Goal: Information Seeking & Learning: Learn about a topic

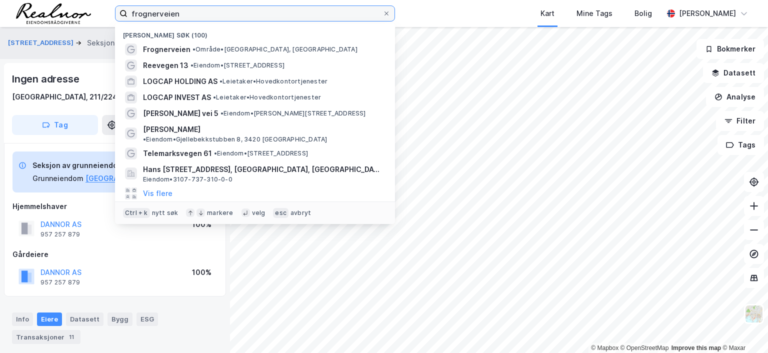
drag, startPoint x: 182, startPoint y: 14, endPoint x: 80, endPoint y: 9, distance: 101.5
click at [80, 9] on div "frognerveien Nylige søk (100) [GEOGRAPHIC_DATA] • Område • Frognerveien, Oslo R…" at bounding box center [384, 13] width 768 height 27
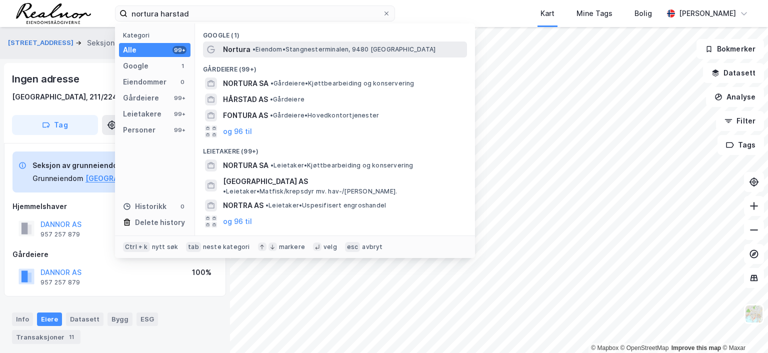
click at [291, 45] on span "• Eiendom • Stangnesterminalen, 9480 [GEOGRAPHIC_DATA]" at bounding box center [343, 49] width 183 height 8
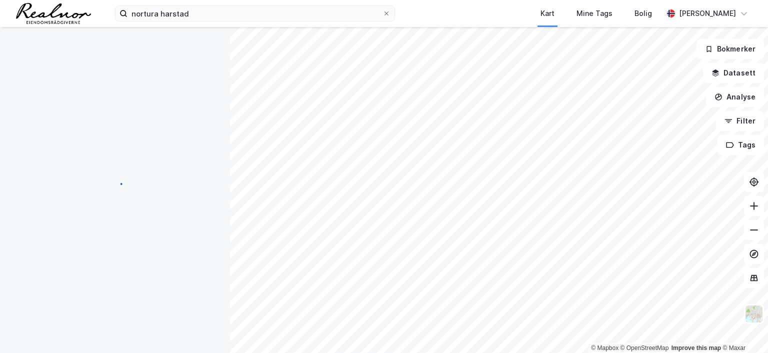
scroll to position [1, 0]
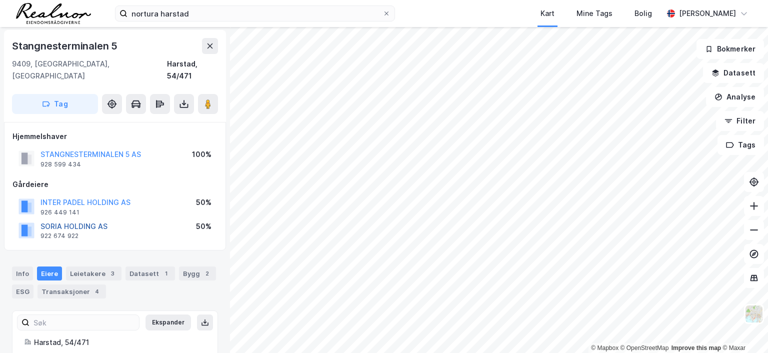
click at [0, 0] on button "SORIA HOLDING AS" at bounding box center [0, 0] width 0 height 0
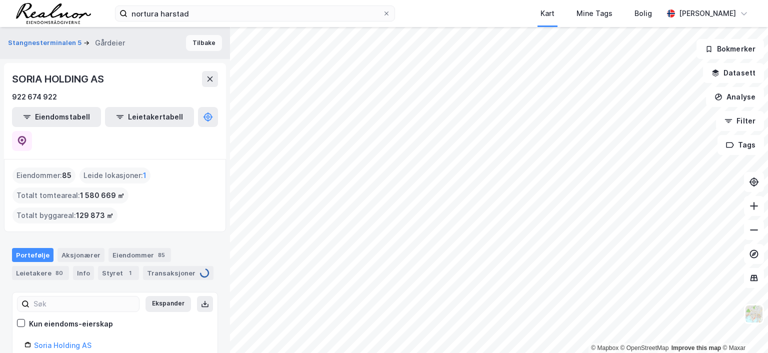
click at [194, 42] on button "Tilbake" at bounding box center [204, 43] width 36 height 16
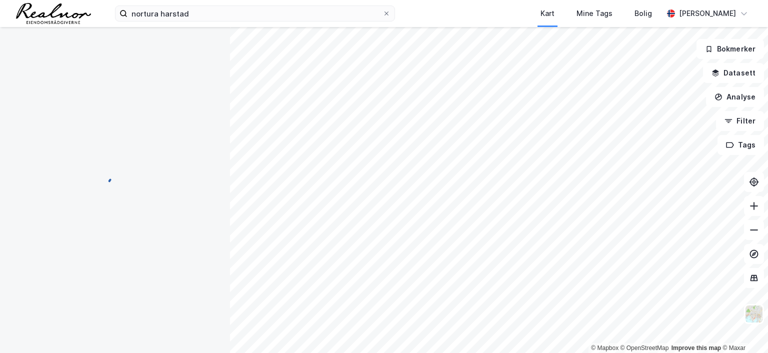
scroll to position [76, 0]
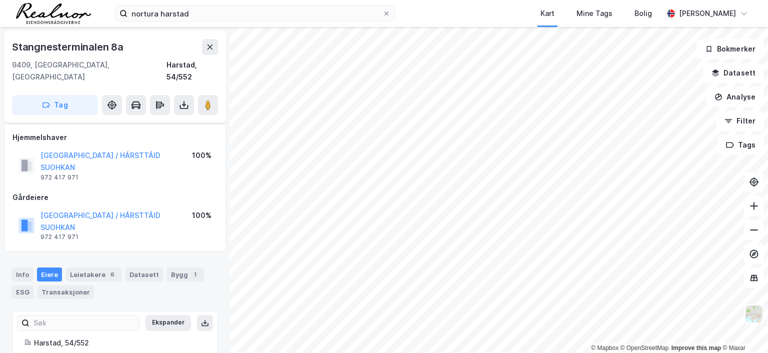
scroll to position [54, 0]
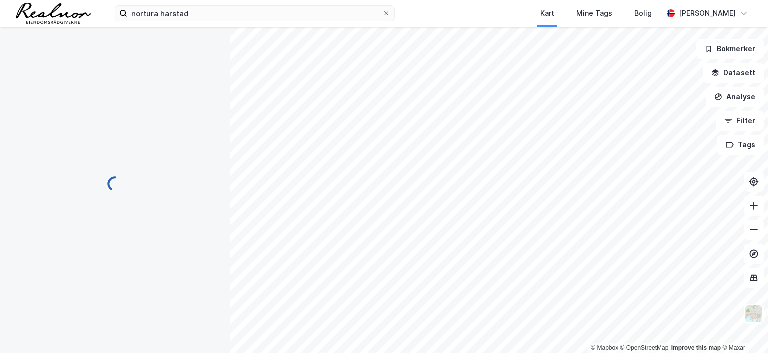
scroll to position [54, 0]
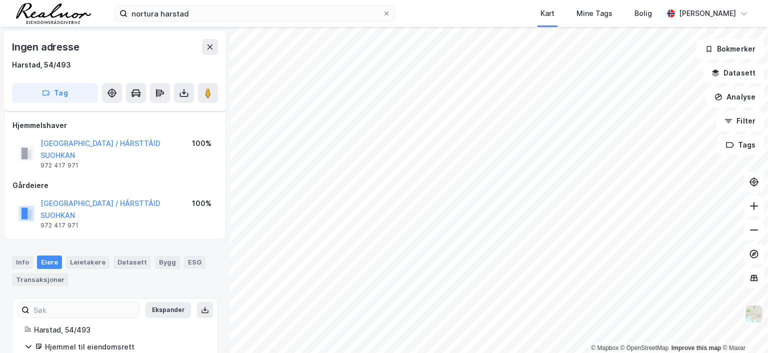
scroll to position [53, 0]
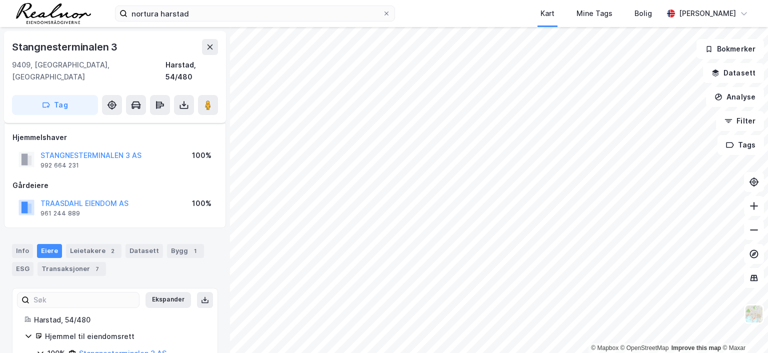
scroll to position [36, 0]
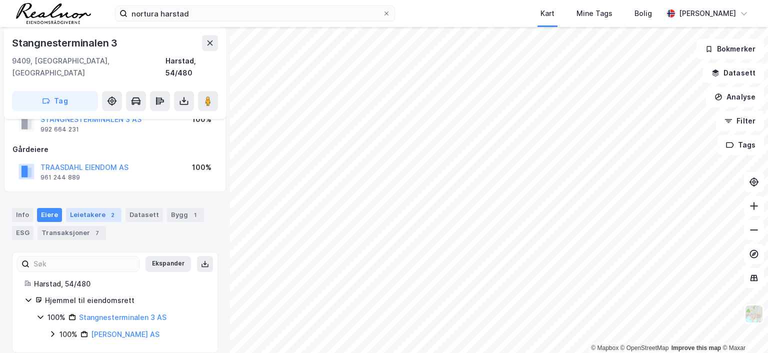
click at [97, 208] on div "Leietakere 2" at bounding box center [93, 215] width 55 height 14
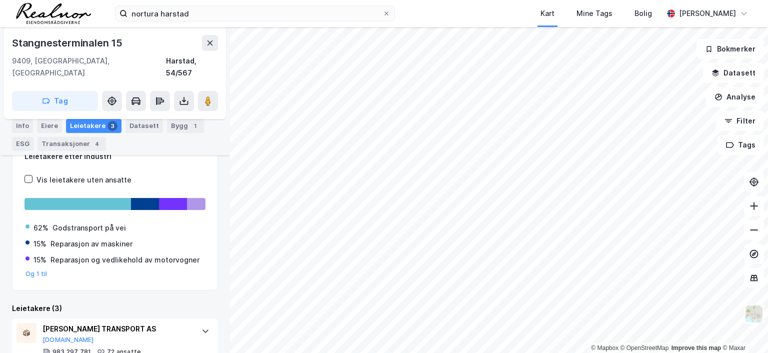
scroll to position [165, 0]
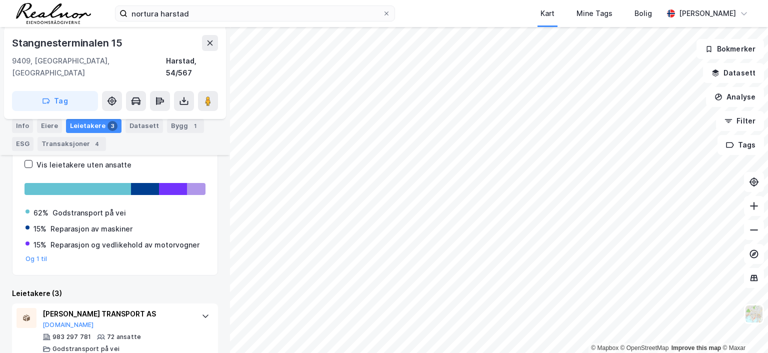
scroll to position [115, 0]
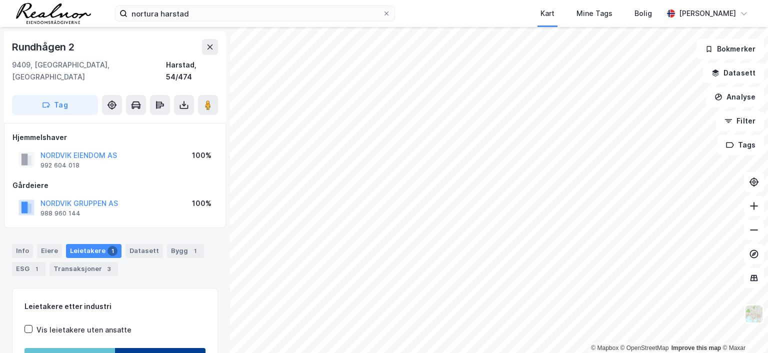
scroll to position [0, 0]
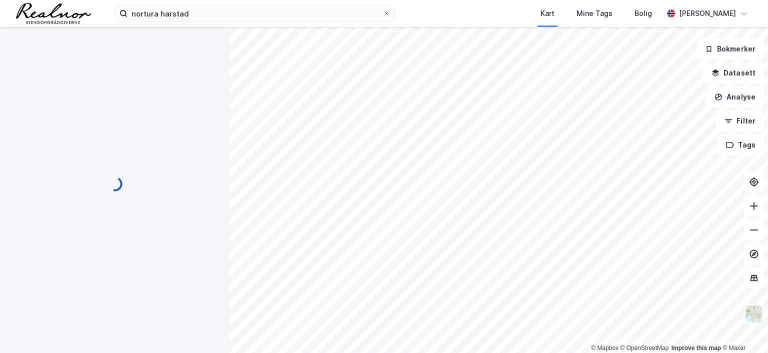
scroll to position [0, 0]
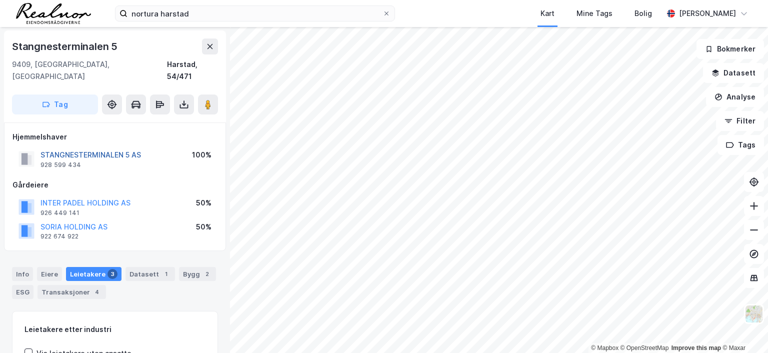
click at [0, 0] on button "STANGNESTERMINALEN 5 AS" at bounding box center [0, 0] width 0 height 0
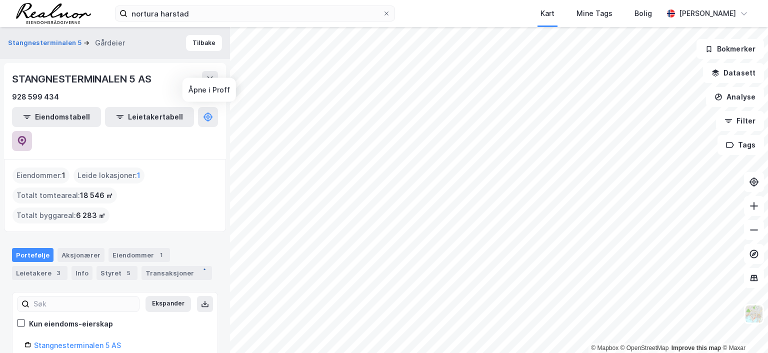
click at [26, 136] on icon at bounding box center [22, 141] width 8 height 10
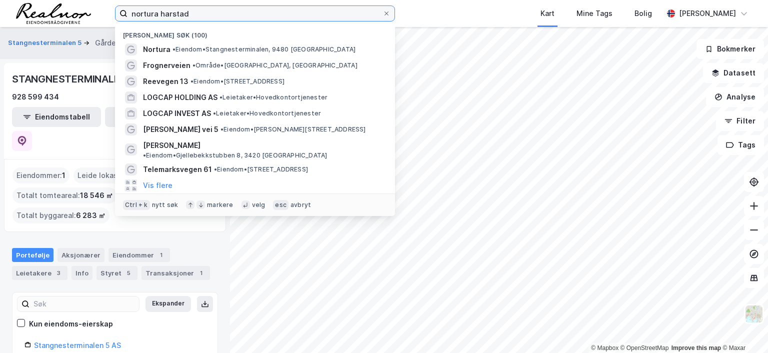
click at [202, 12] on input "nortura harstad" at bounding box center [254, 13] width 255 height 15
drag, startPoint x: 203, startPoint y: 12, endPoint x: 54, endPoint y: 10, distance: 148.9
click at [54, 10] on div "nortura harstad Nylige søk (100) Nortura • Eiendom • Stangnesterminalen, 9480 […" at bounding box center [384, 13] width 768 height 27
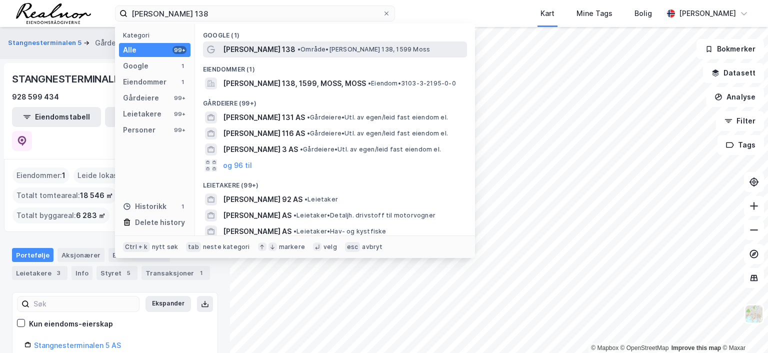
click at [272, 46] on span "[PERSON_NAME] 138" at bounding box center [259, 49] width 72 height 12
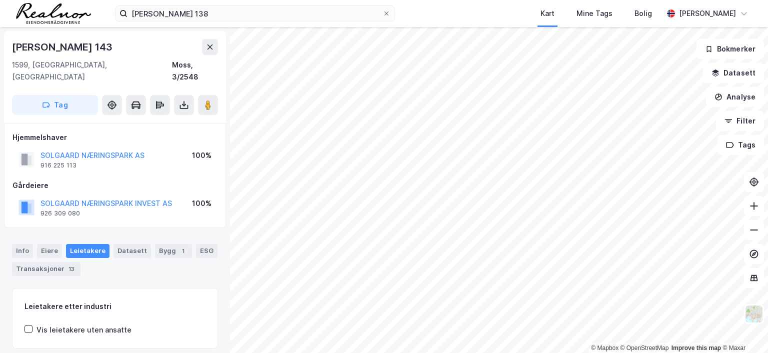
scroll to position [0, 0]
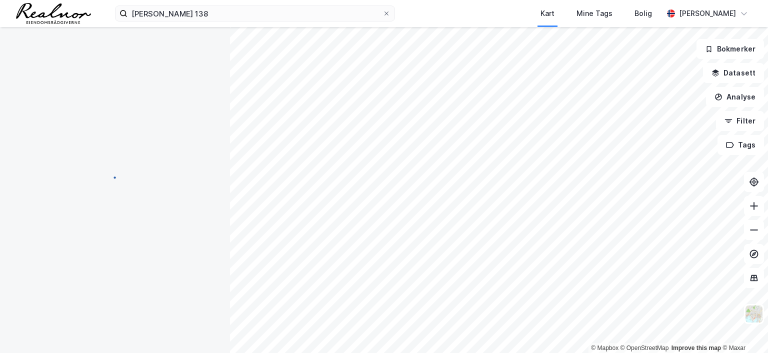
scroll to position [0, 0]
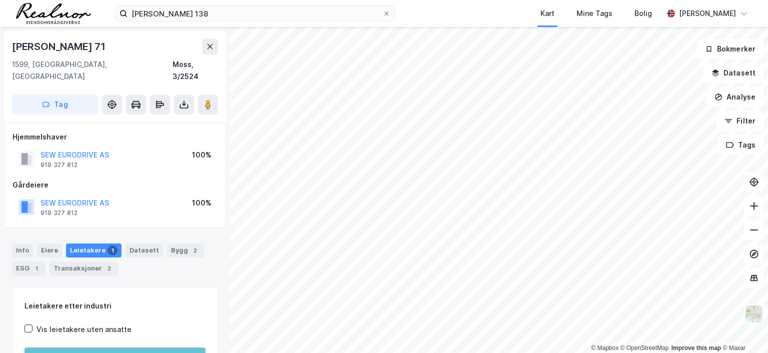
scroll to position [0, 0]
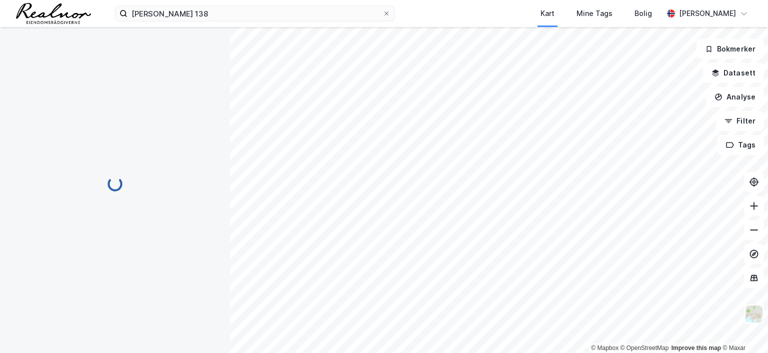
scroll to position [0, 0]
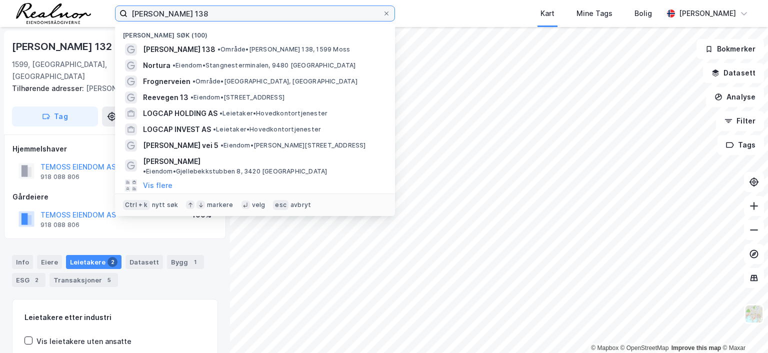
drag, startPoint x: 210, startPoint y: 12, endPoint x: 67, endPoint y: 13, distance: 142.9
click at [67, 13] on div "[PERSON_NAME] 138 Nylige søk (100) [PERSON_NAME] 138 • Område • [PERSON_NAME] 1…" at bounding box center [384, 13] width 768 height 27
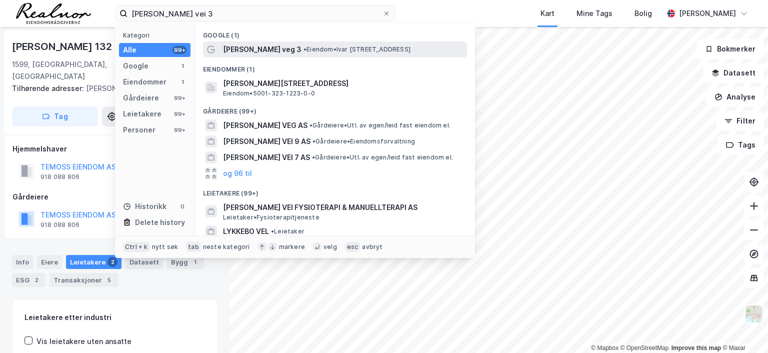
click at [265, 45] on span "[PERSON_NAME] veg 3" at bounding box center [262, 49] width 78 height 12
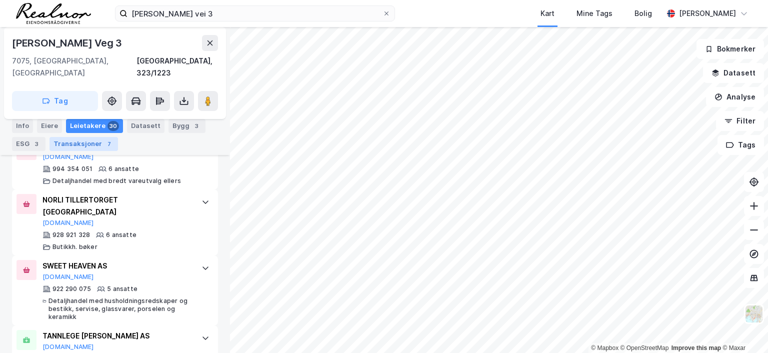
scroll to position [1376, 0]
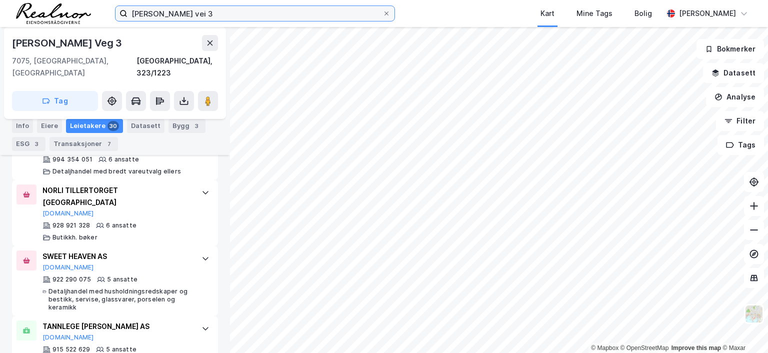
click at [195, 11] on input "[PERSON_NAME] vei 3" at bounding box center [254, 13] width 255 height 15
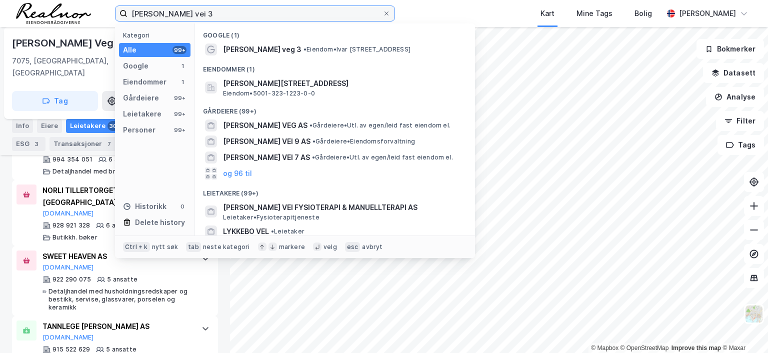
drag, startPoint x: 196, startPoint y: 10, endPoint x: 60, endPoint y: -6, distance: 137.0
click at [60, 0] on html "[PERSON_NAME] vei 3 Kategori Alle 99+ Google 1 Eiendommer 1 Gårdeiere 99+ Leiet…" at bounding box center [384, 176] width 768 height 353
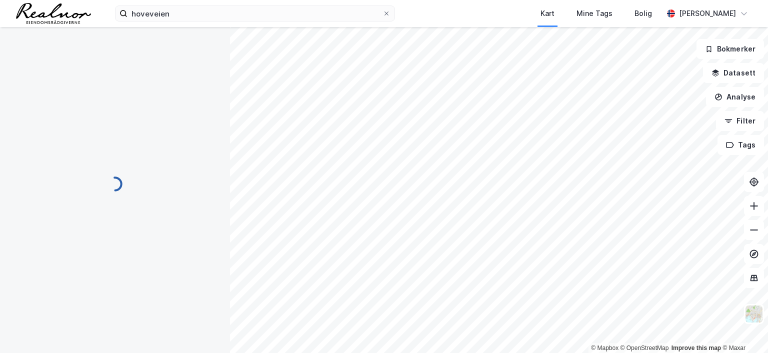
scroll to position [139, 0]
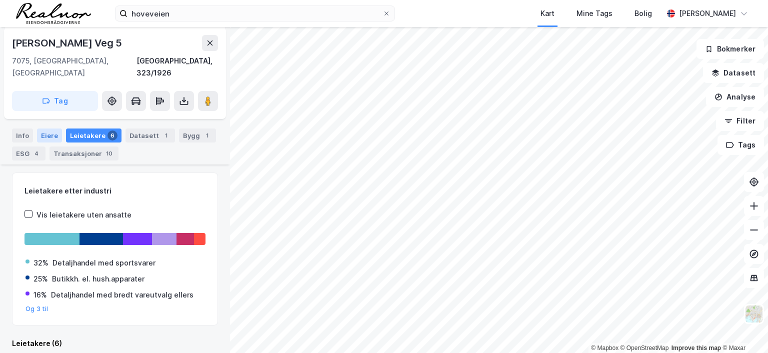
click at [48, 128] on div "Eiere" at bounding box center [49, 135] width 25 height 14
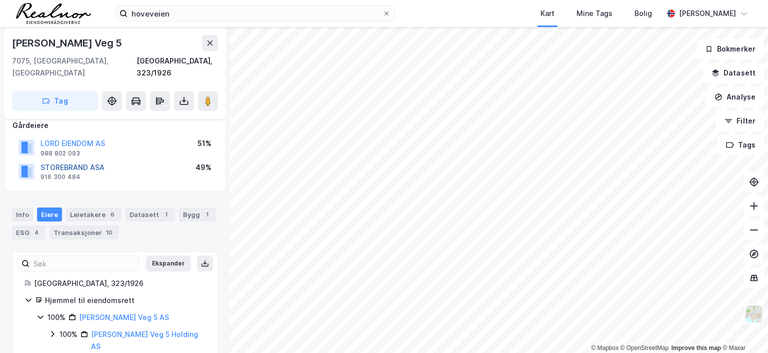
scroll to position [10, 0]
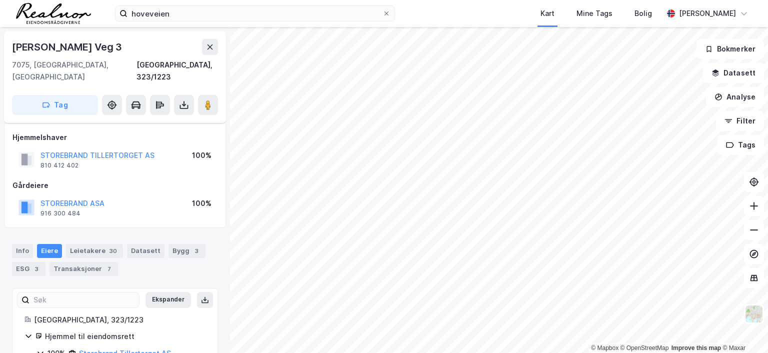
scroll to position [10, 0]
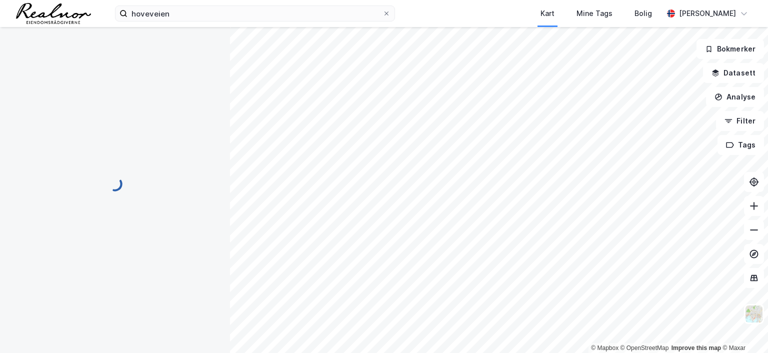
scroll to position [10, 0]
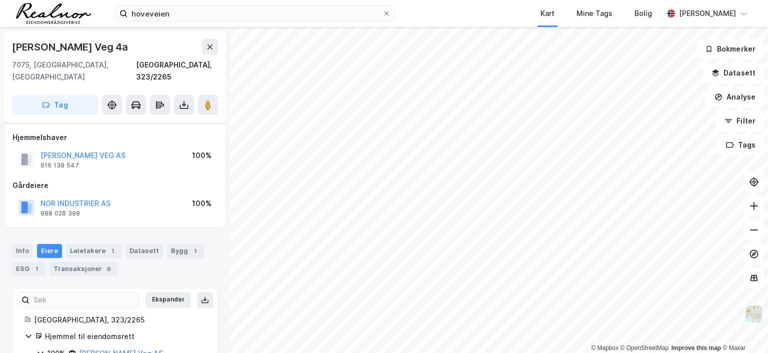
scroll to position [10, 0]
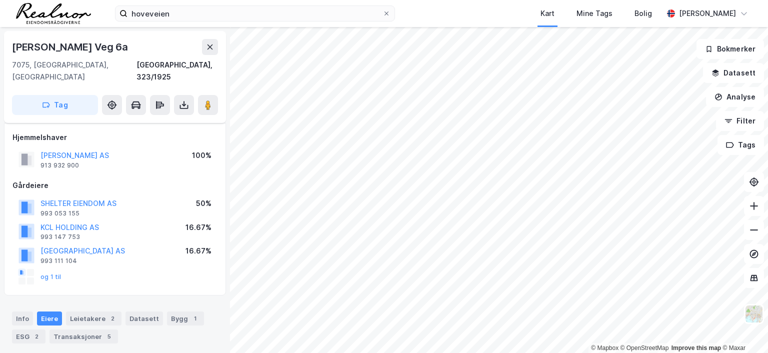
scroll to position [10, 0]
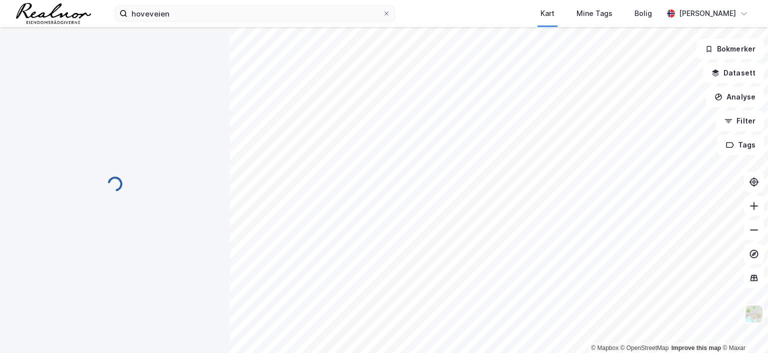
scroll to position [10, 0]
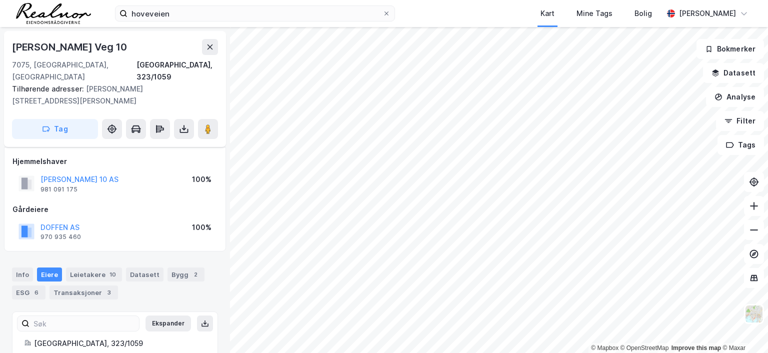
scroll to position [10, 0]
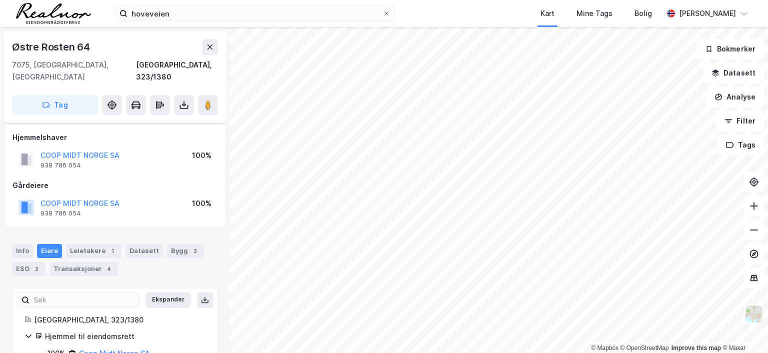
scroll to position [10, 0]
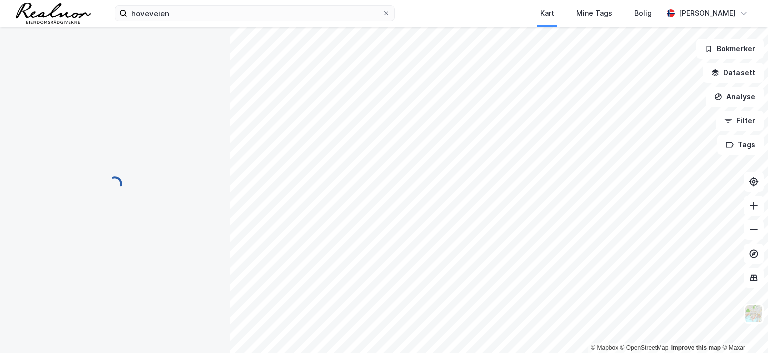
scroll to position [10, 0]
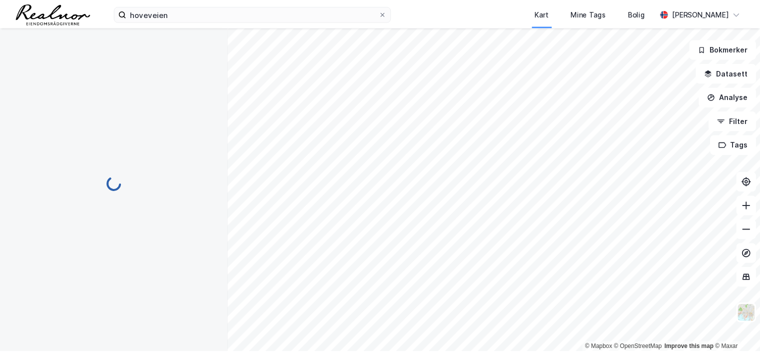
scroll to position [10, 0]
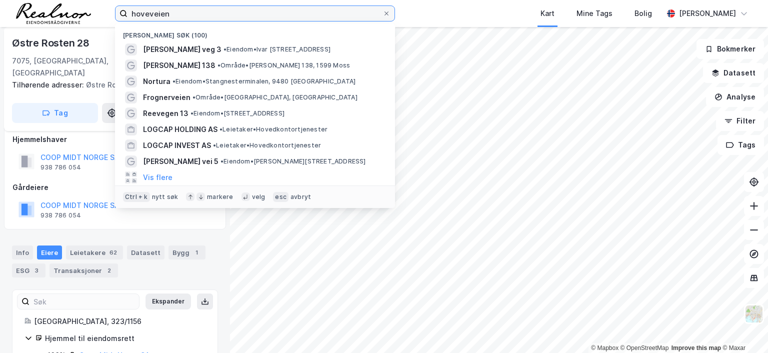
drag, startPoint x: 190, startPoint y: 14, endPoint x: 88, endPoint y: 9, distance: 101.5
click at [88, 9] on div "hoveveien Nylige søk (100) [PERSON_NAME] veg 3 • Eiendom • [STREET_ADDRESS][PER…" at bounding box center [384, 13] width 768 height 27
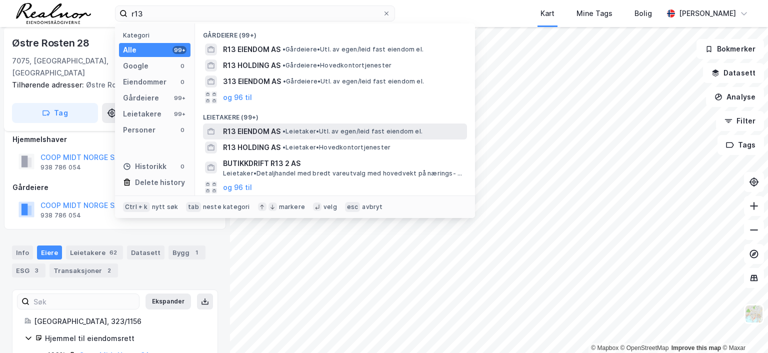
click at [249, 127] on span "R13 EIENDOM AS" at bounding box center [251, 131] width 57 height 12
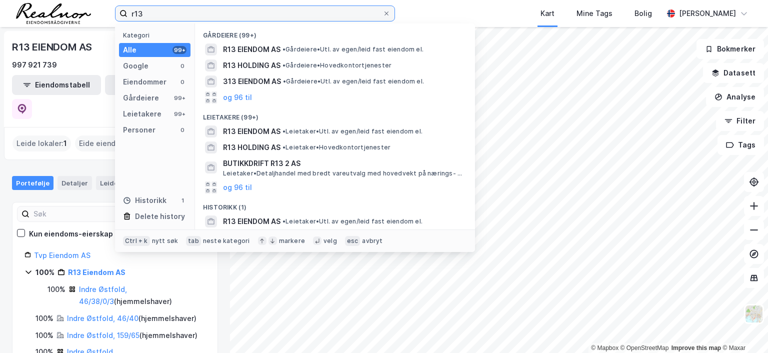
drag, startPoint x: 189, startPoint y: 17, endPoint x: 123, endPoint y: 19, distance: 65.5
click at [123, 19] on label "r13" at bounding box center [255, 13] width 280 height 16
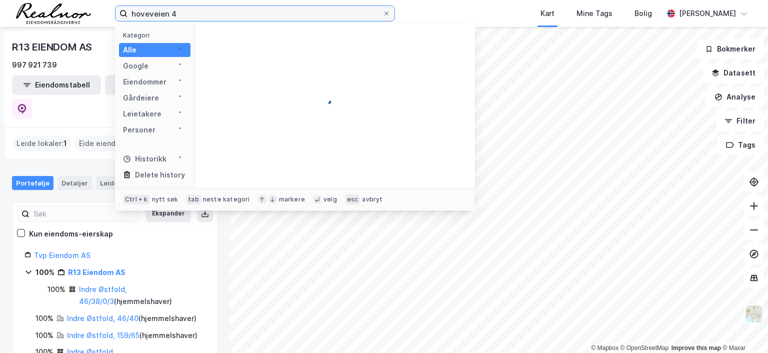
type input "hoveveien 48"
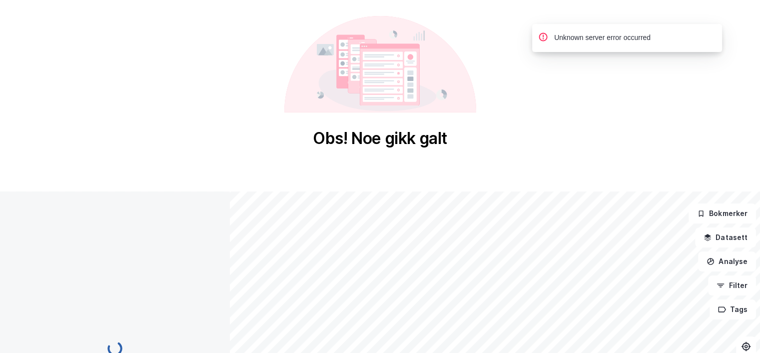
scroll to position [6, 0]
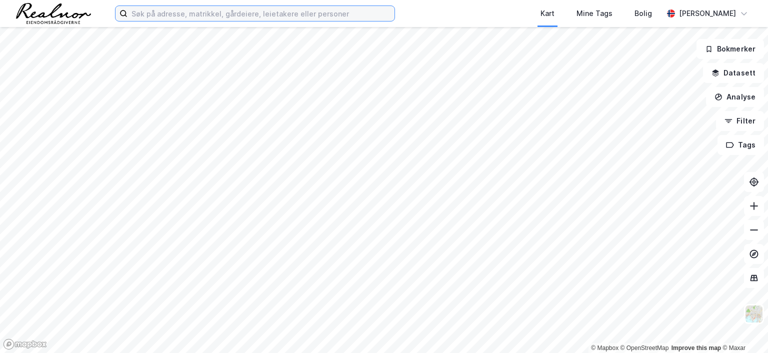
click at [190, 16] on input at bounding box center [260, 13] width 267 height 15
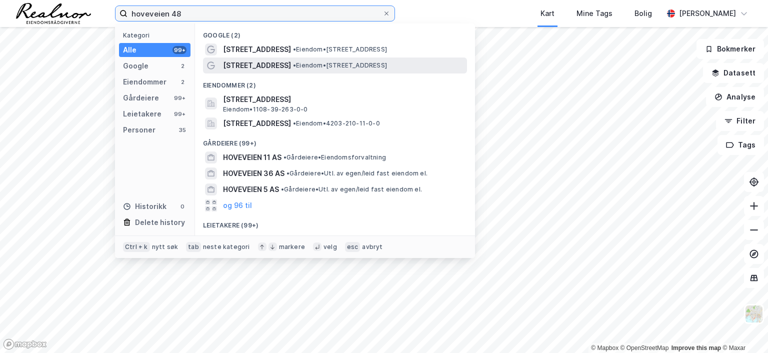
type input "hoveveien 48"
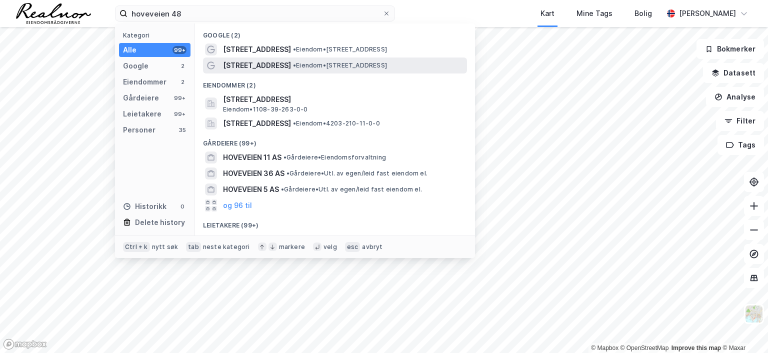
click at [341, 64] on span "• Eiendom • Hoveveien 48, 4306 Sandnes" at bounding box center [340, 65] width 94 height 8
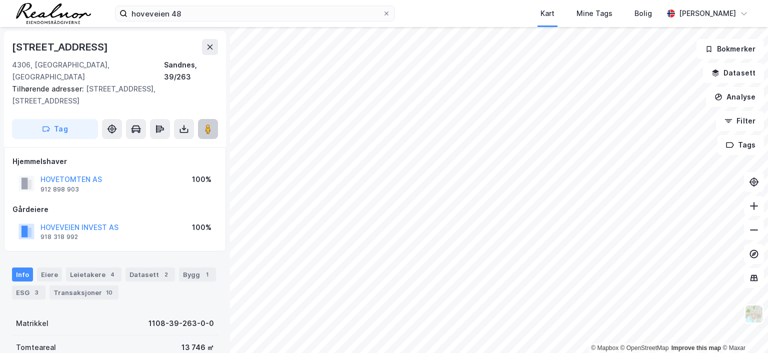
click at [209, 124] on image at bounding box center [208, 129] width 6 height 10
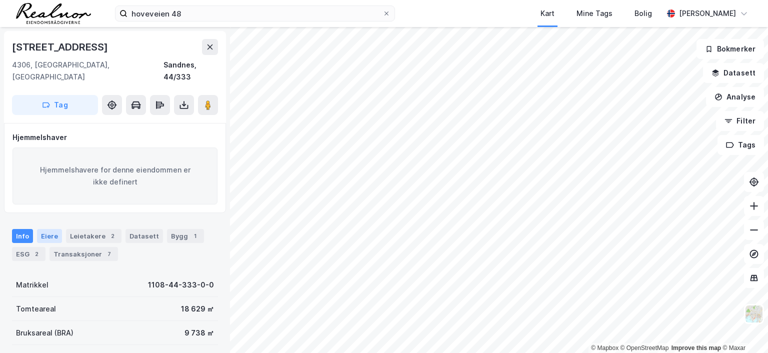
click at [48, 229] on div "Eiere" at bounding box center [49, 236] width 25 height 14
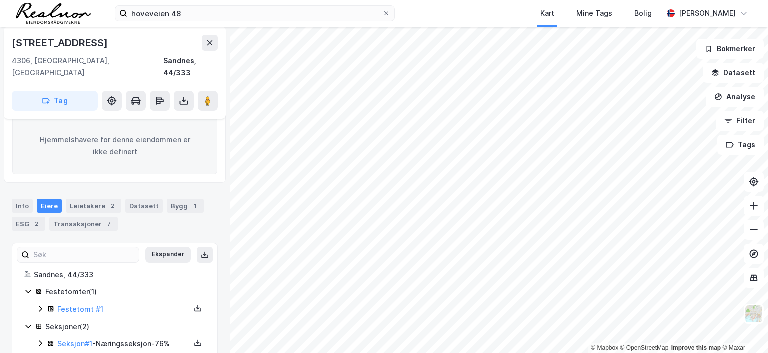
scroll to position [57, 0]
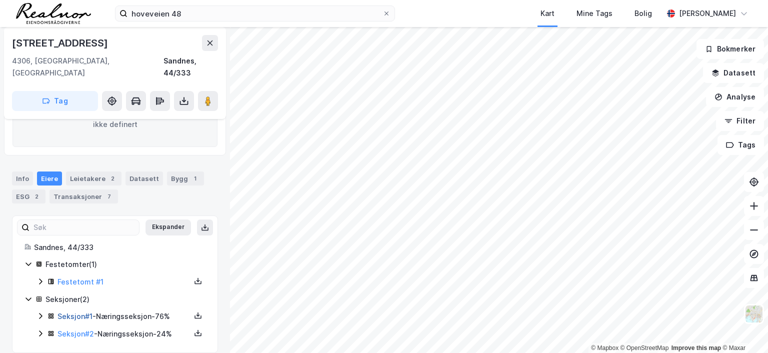
click at [86, 312] on link "Seksjon # 1" at bounding box center [74, 316] width 35 height 8
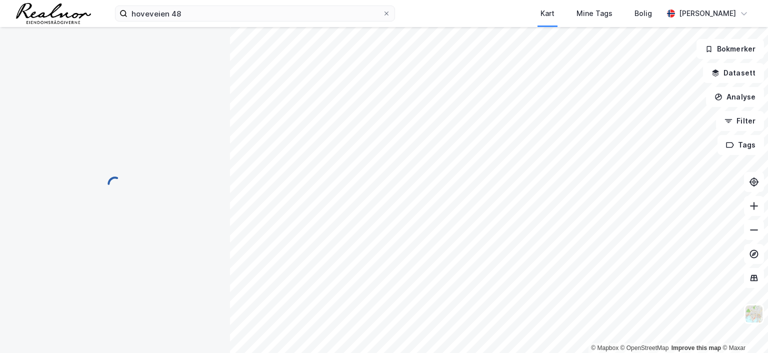
scroll to position [57, 0]
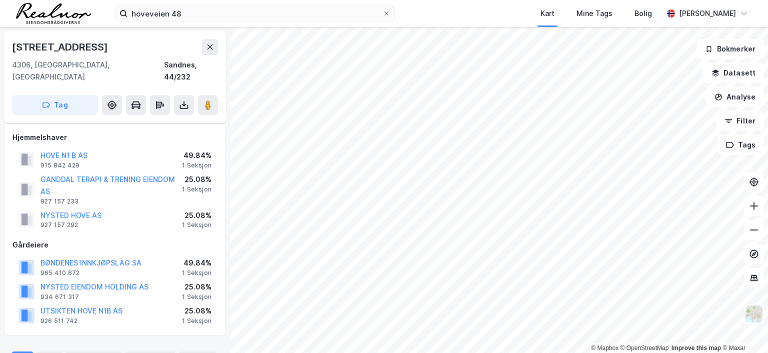
scroll to position [57, 0]
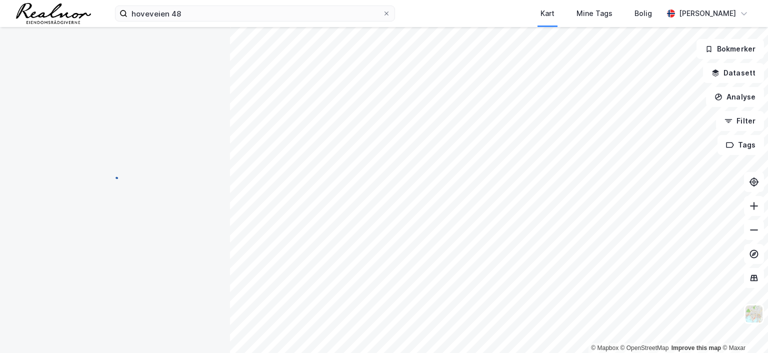
scroll to position [57, 0]
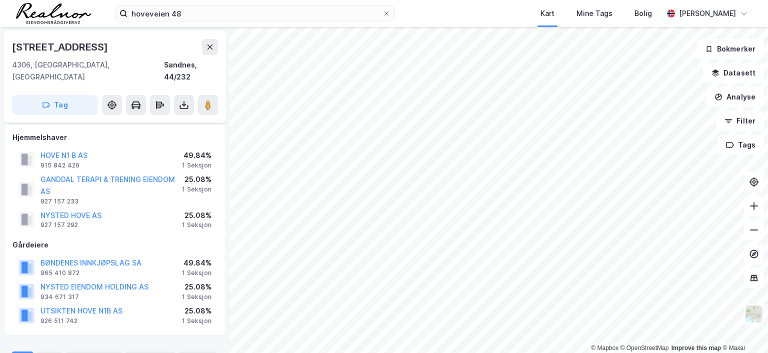
scroll to position [57, 0]
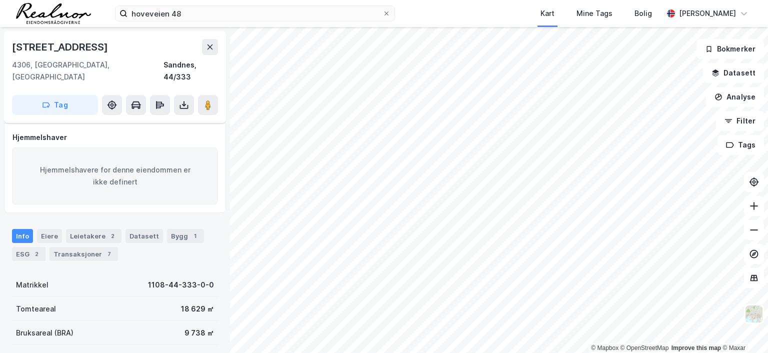
scroll to position [57, 0]
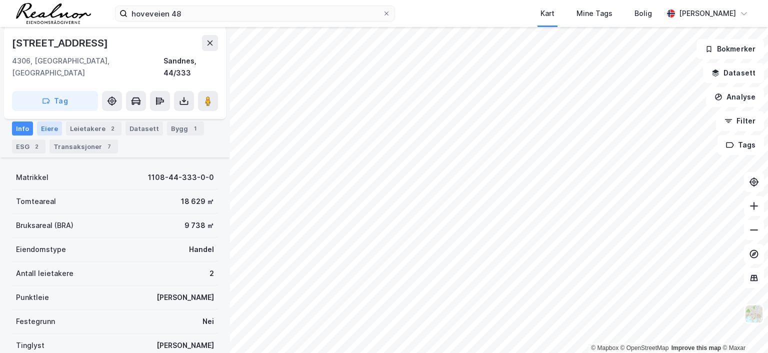
click at [51, 128] on div "Eiere" at bounding box center [49, 128] width 25 height 14
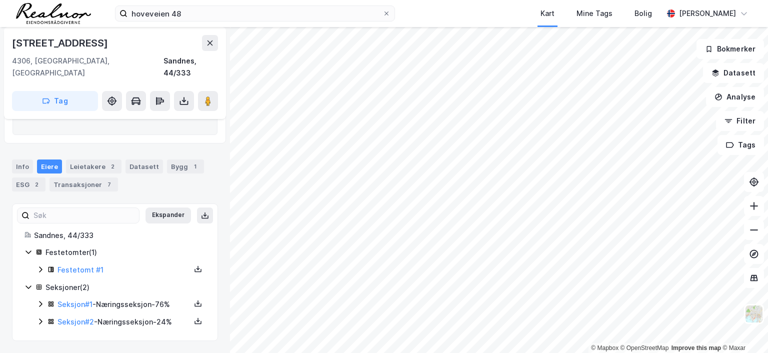
scroll to position [57, 0]
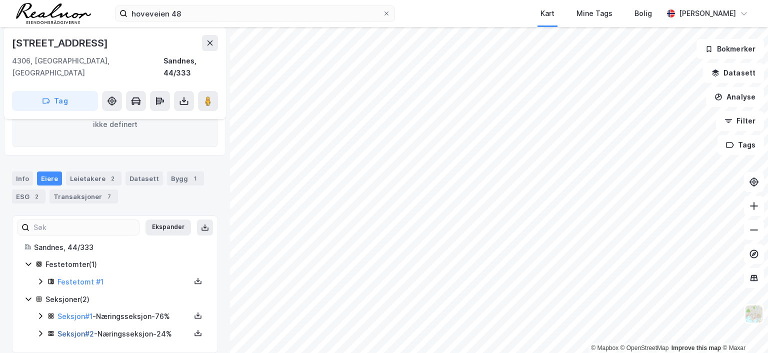
click at [72, 329] on link "Seksjon # 2" at bounding box center [75, 333] width 36 height 8
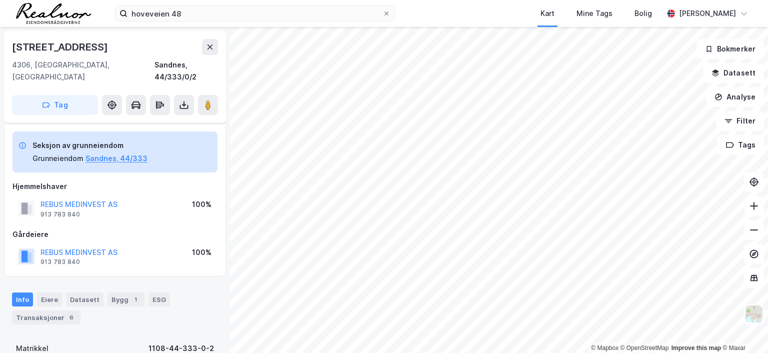
scroll to position [57, 0]
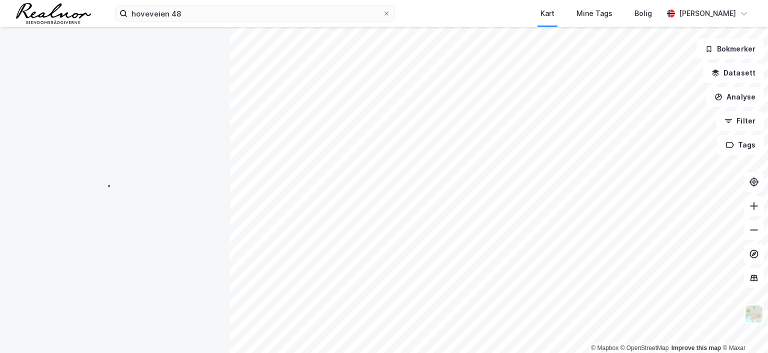
scroll to position [57, 0]
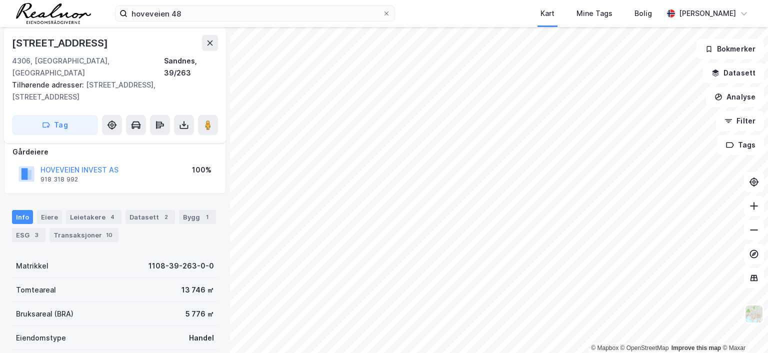
scroll to position [57, 0]
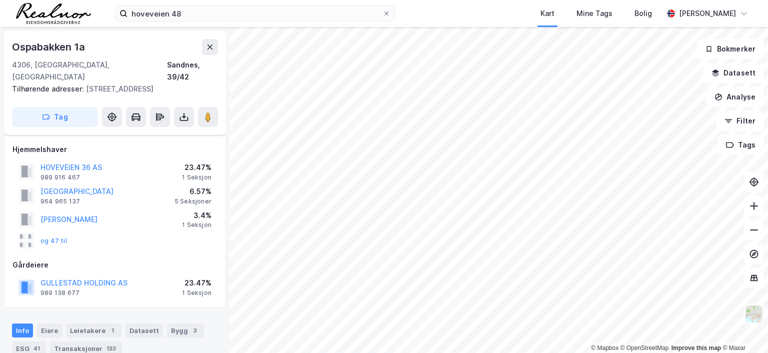
scroll to position [57, 0]
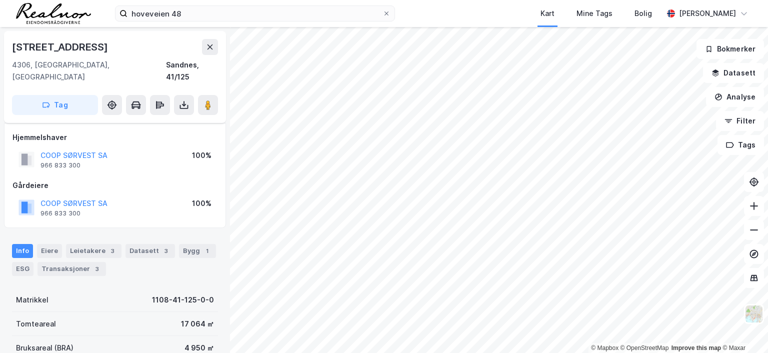
scroll to position [57, 0]
